Goal: Check status: Check status

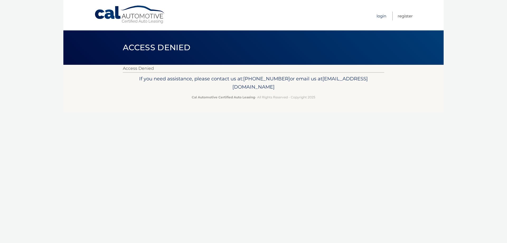
click at [380, 17] on link "Login" at bounding box center [381, 16] width 10 height 9
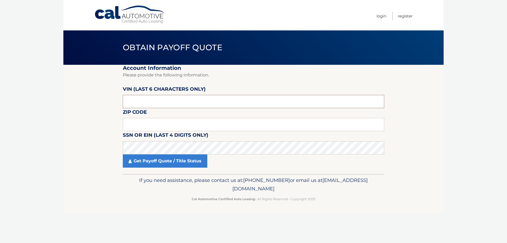
click at [174, 102] on input "text" at bounding box center [253, 101] width 261 height 13
type input "152503"
type input "07866"
click at [163, 163] on link "Get Payoff Quote / Title Status" at bounding box center [165, 160] width 84 height 13
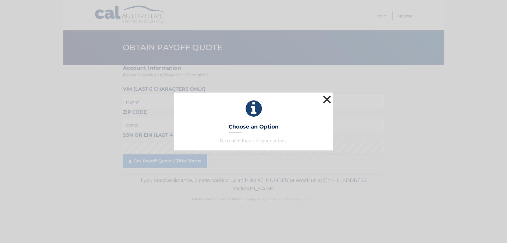
click at [330, 97] on button "×" at bounding box center [326, 99] width 11 height 11
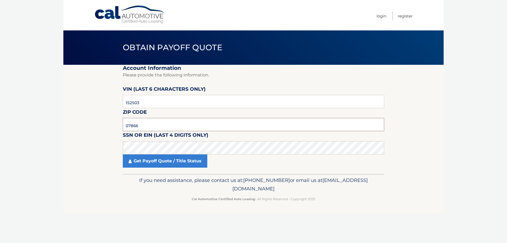
click at [211, 124] on input "07866" at bounding box center [253, 124] width 261 height 13
type input "07828"
click at [168, 162] on link "Get Payoff Quote / Title Status" at bounding box center [165, 160] width 84 height 13
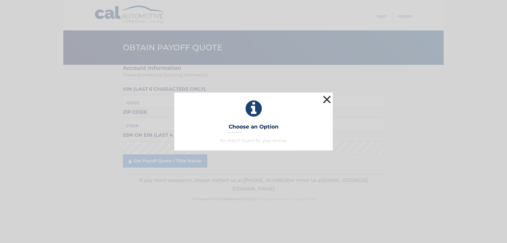
click at [331, 99] on button "×" at bounding box center [326, 99] width 11 height 11
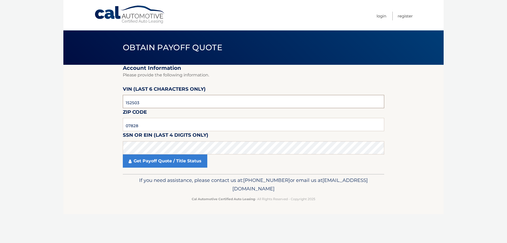
click at [159, 102] on input "152503" at bounding box center [253, 101] width 261 height 13
type input "515228"
click at [164, 162] on link "Get Payoff Quote / Title Status" at bounding box center [165, 160] width 84 height 13
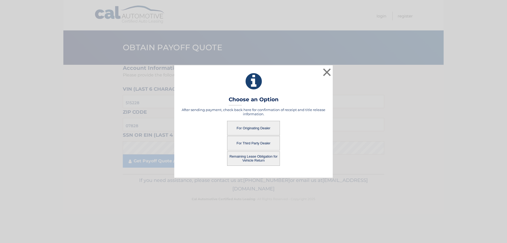
click at [258, 129] on button "For Originating Dealer" at bounding box center [253, 128] width 53 height 15
click at [266, 142] on button "For Third Party Dealer" at bounding box center [253, 143] width 53 height 15
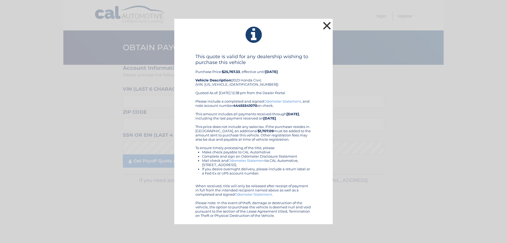
click at [327, 26] on button "×" at bounding box center [326, 25] width 11 height 11
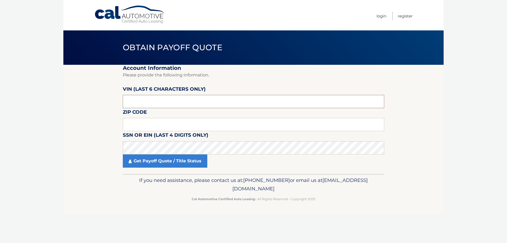
click at [160, 103] on input "text" at bounding box center [253, 101] width 261 height 13
type input "515228"
type input "07828"
click at [163, 160] on link "Get Payoff Quote / Title Status" at bounding box center [165, 160] width 84 height 13
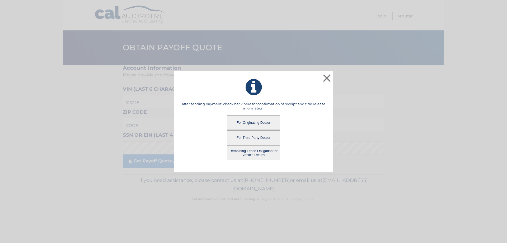
click at [259, 138] on button "For Third Party Dealer" at bounding box center [253, 137] width 53 height 15
click at [264, 137] on button "For Third Party Dealer" at bounding box center [253, 137] width 53 height 15
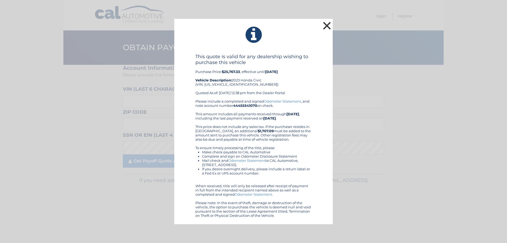
click at [326, 27] on button "×" at bounding box center [326, 25] width 11 height 11
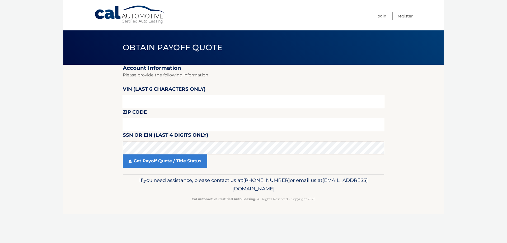
click at [176, 103] on input "text" at bounding box center [253, 101] width 261 height 13
type input "515228"
type input "07828"
click at [174, 162] on link "Get Payoff Quote / Title Status" at bounding box center [165, 160] width 84 height 13
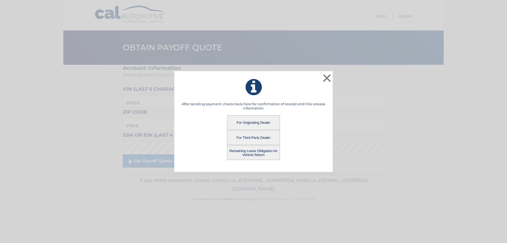
click at [259, 153] on button "Remaining Lease Obligation for Vehicle Return" at bounding box center [253, 152] width 53 height 15
click at [265, 151] on button "Remaining Lease Obligation for Vehicle Return" at bounding box center [253, 152] width 53 height 15
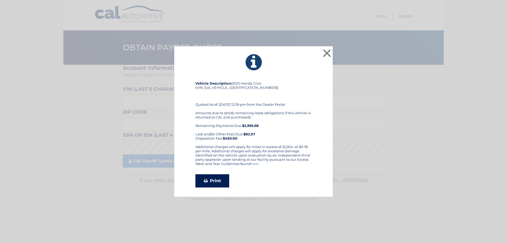
click at [214, 182] on link "Print" at bounding box center [212, 180] width 34 height 13
